Goal: Information Seeking & Learning: Learn about a topic

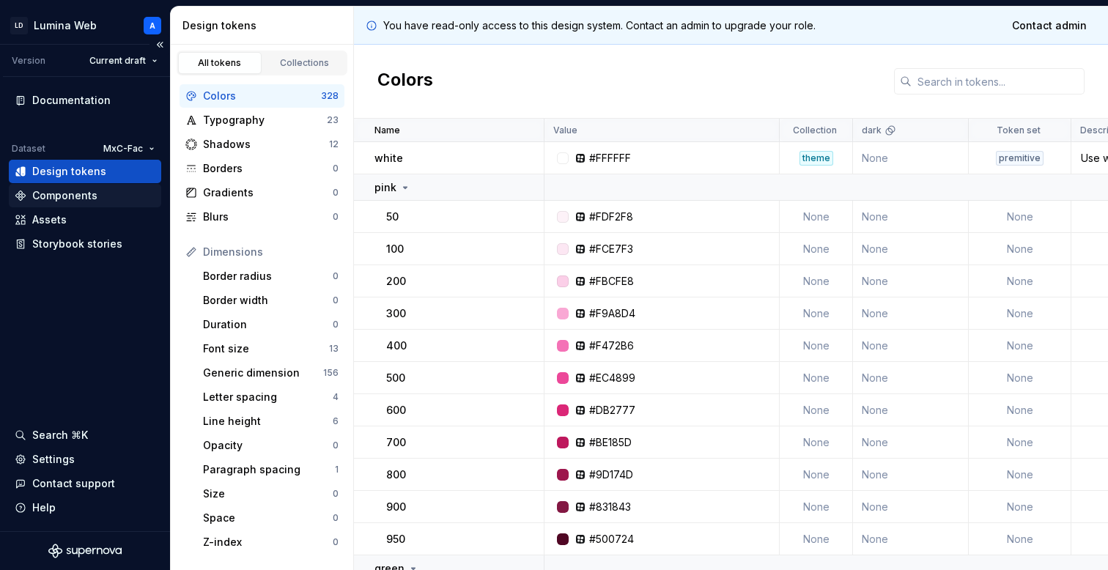
click at [64, 197] on div "Components" at bounding box center [64, 195] width 65 height 15
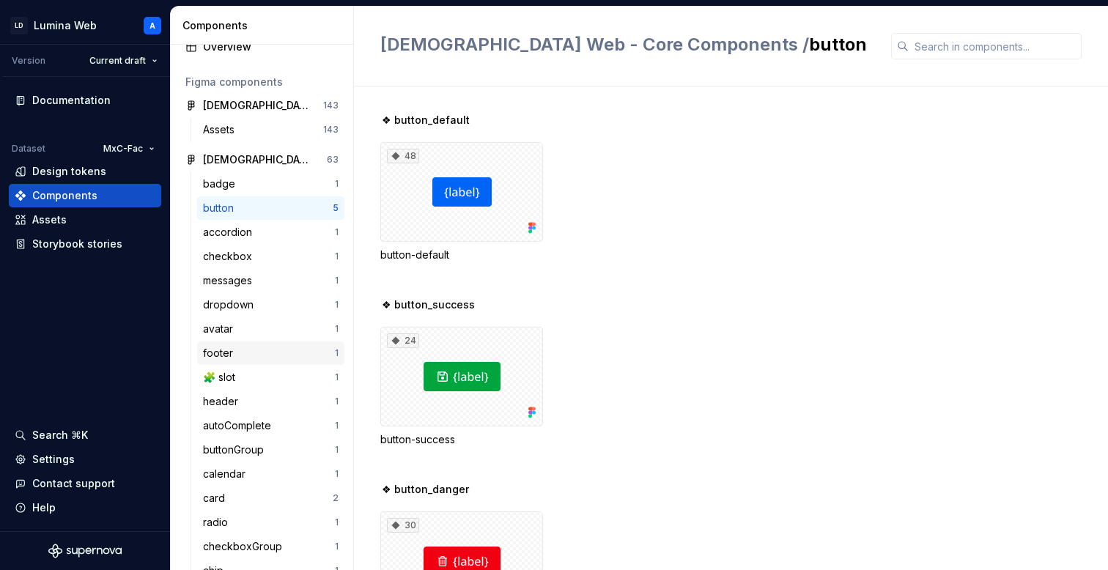
scroll to position [40, 0]
click at [236, 506] on div "card" at bounding box center [268, 500] width 130 height 15
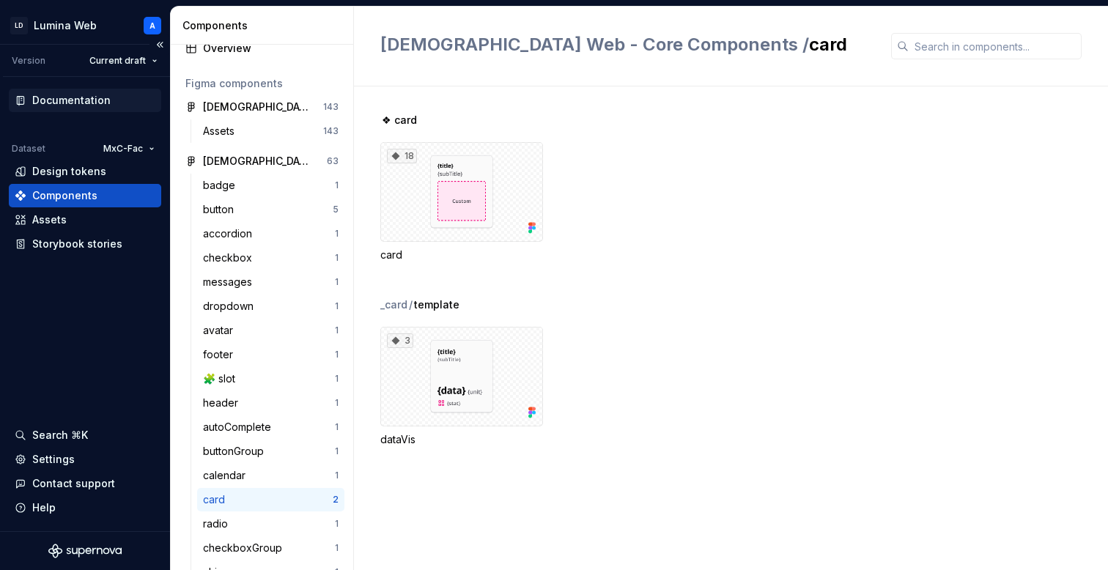
click at [70, 99] on div "Documentation" at bounding box center [71, 100] width 78 height 15
